Goal: Task Accomplishment & Management: Manage account settings

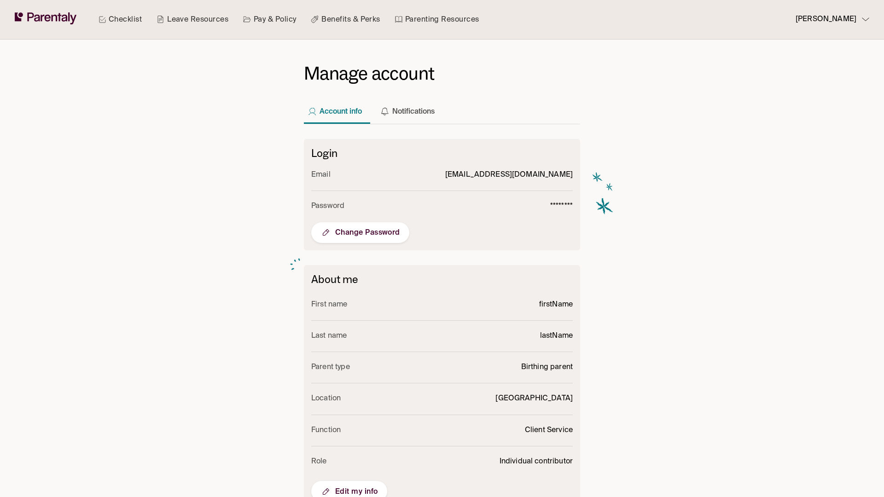
click at [349, 487] on span "Edit my info" at bounding box center [350, 491] width 58 height 11
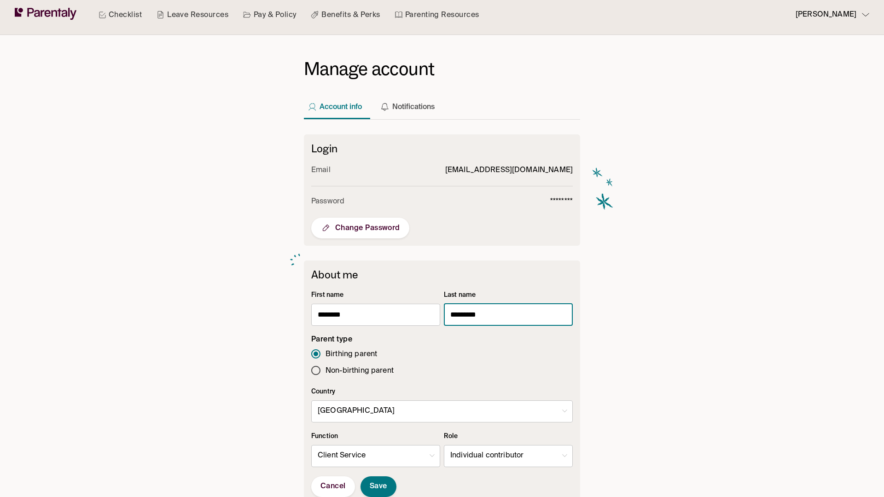
type input "*********"
click at [508, 456] on body "Checklist Leave Resources Pay & Policy Benefits & Perks Parenting Resources [PE…" at bounding box center [442, 353] width 884 height 717
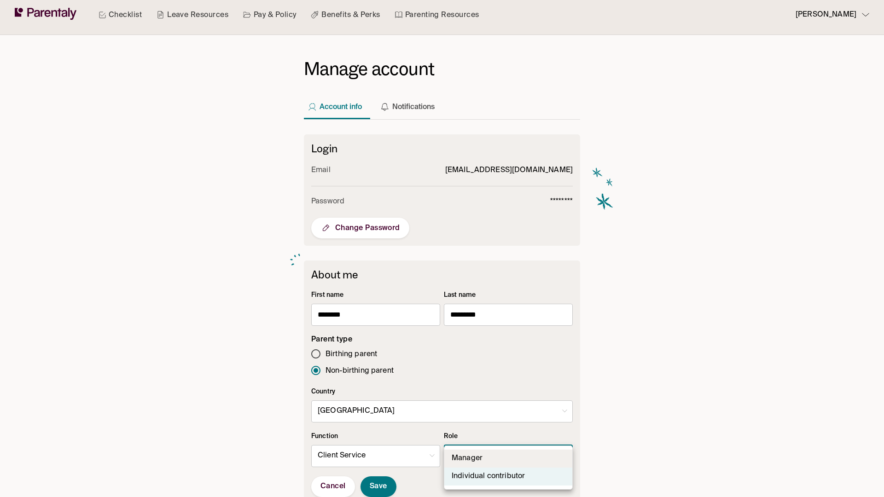
click at [508, 459] on li "Manager" at bounding box center [508, 459] width 128 height 18
type input "*"
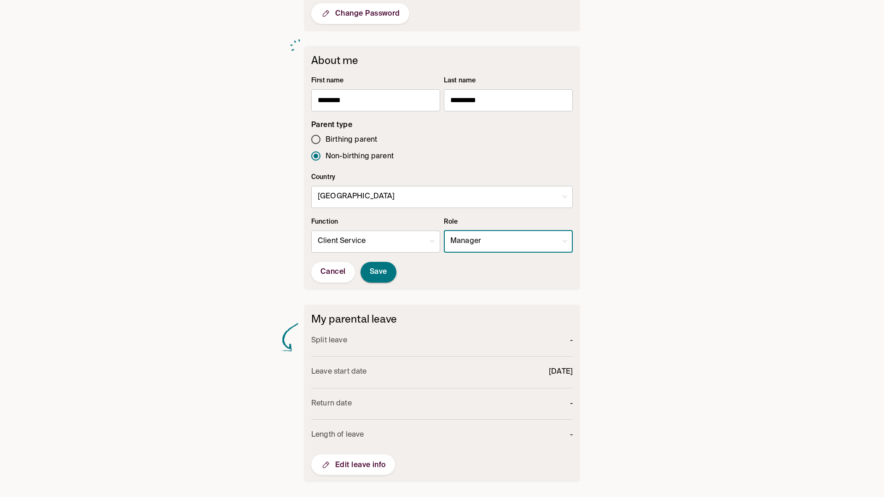
click at [379, 272] on span "Save" at bounding box center [379, 273] width 18 height 10
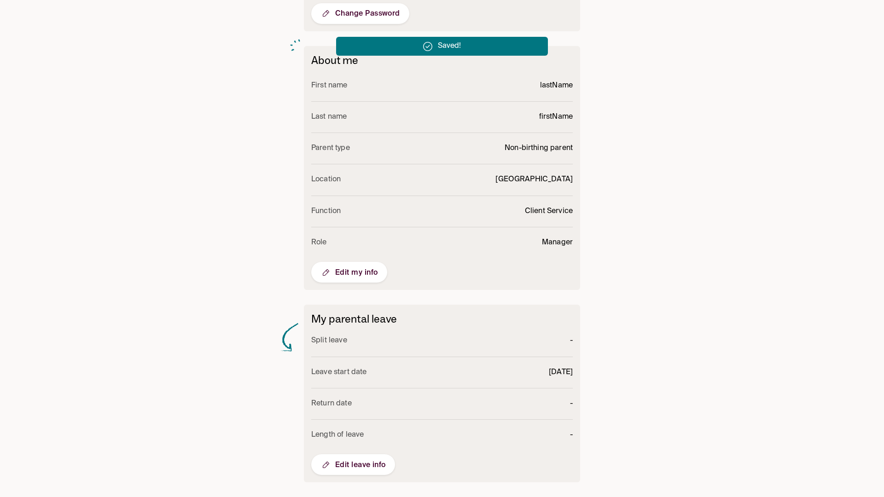
click at [349, 272] on span "Edit my info" at bounding box center [350, 272] width 58 height 11
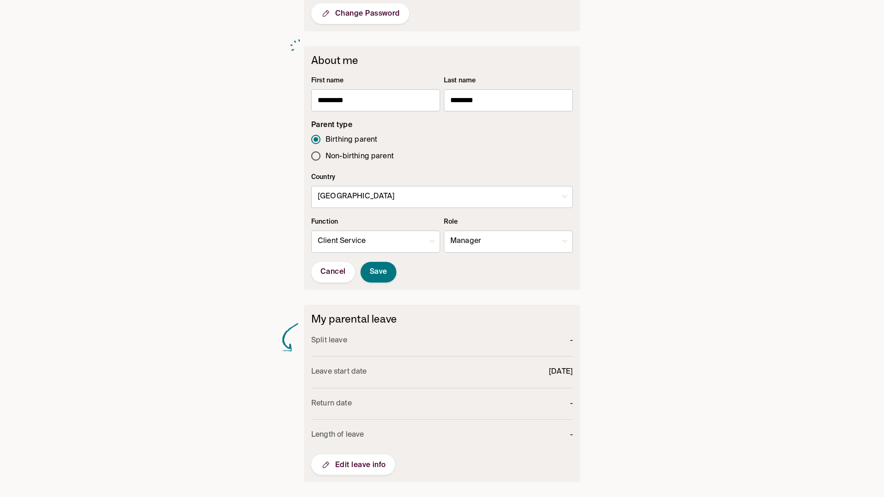
click at [508, 242] on body "Checklist Leave Resources Pay & Policy Benefits & Perks Parenting Resources las…" at bounding box center [442, 139] width 884 height 717
